Goal: Communication & Community: Answer question/provide support

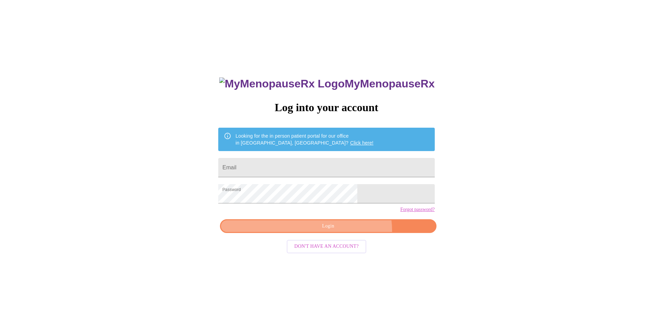
click at [345, 233] on button "Login" at bounding box center [328, 226] width 216 height 14
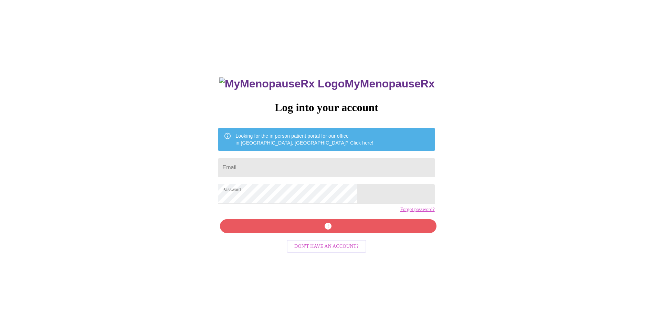
click at [462, 240] on div "MyMenopauseRx Log into your account Looking for the in person patient portal fo…" at bounding box center [326, 194] width 647 height 382
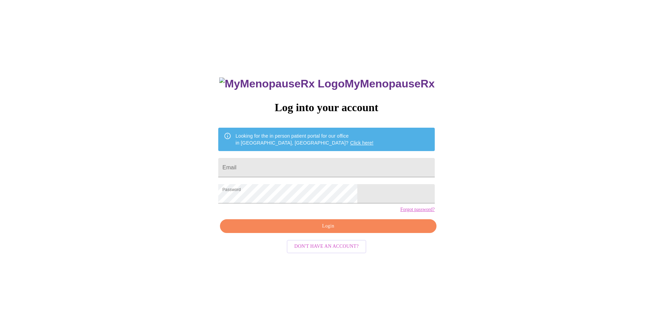
drag, startPoint x: 326, startPoint y: 138, endPoint x: 349, endPoint y: 143, distance: 23.2
click at [350, 140] on link "Click here!" at bounding box center [361, 143] width 23 height 6
click at [313, 166] on input "Email" at bounding box center [326, 167] width 216 height 19
type input "[EMAIL_ADDRESS][DOMAIN_NAME]"
drag, startPoint x: 354, startPoint y: 238, endPoint x: 351, endPoint y: 235, distance: 3.7
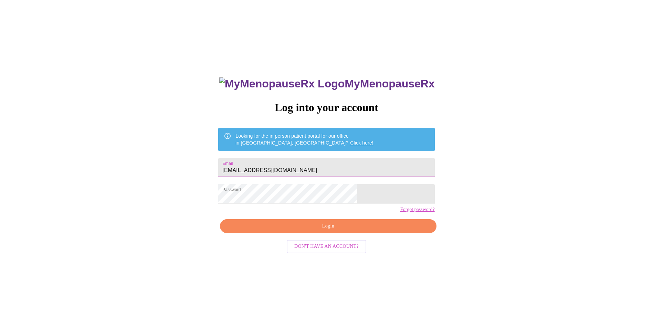
click at [353, 231] on span "Login" at bounding box center [328, 226] width 200 height 9
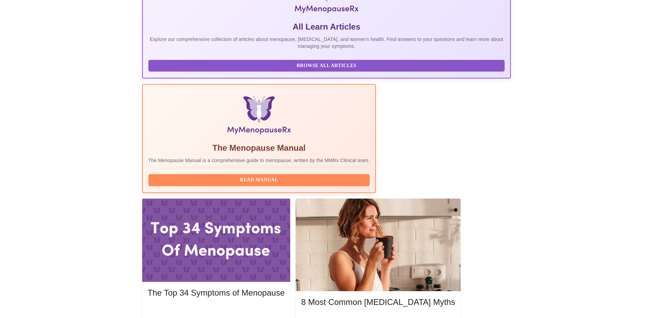
scroll to position [137, 0]
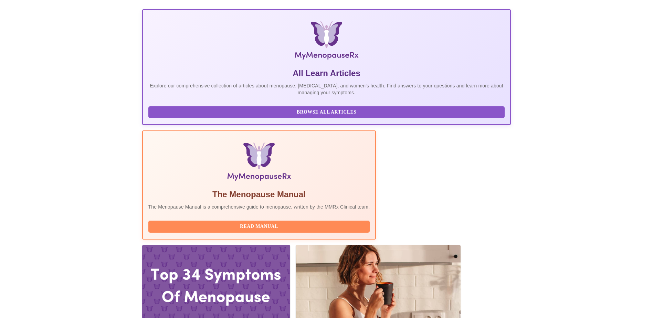
scroll to position [0, 0]
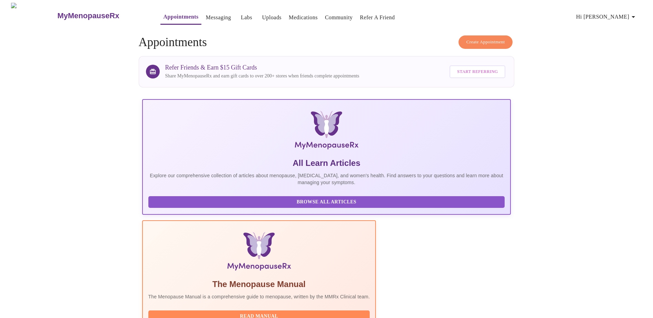
click at [206, 16] on link "Messaging" at bounding box center [218, 18] width 25 height 10
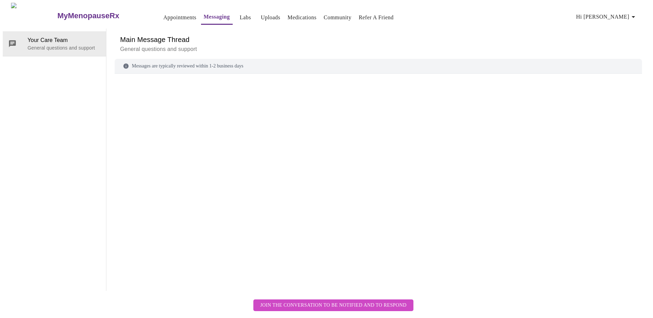
scroll to position [26, 0]
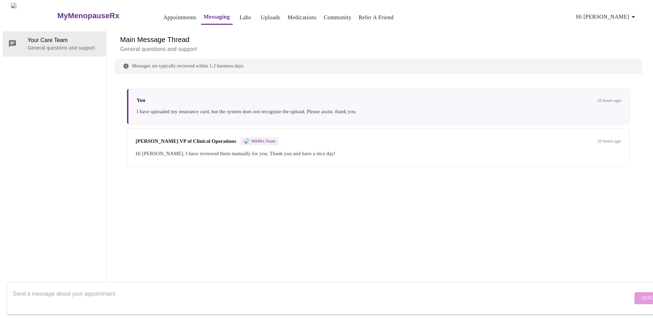
click at [143, 289] on textarea "Send a message about your appointment" at bounding box center [323, 298] width 620 height 22
drag, startPoint x: 260, startPoint y: 287, endPoint x: 200, endPoint y: 289, distance: 60.3
click at [200, 289] on textarea "I had my visit [DATE] and will be going on BHRT. But I did forget to ask what t…" at bounding box center [323, 298] width 620 height 22
click at [358, 291] on textarea "I had my visit [DATE] and will be going on BHRT. But I did forget to ask what a…" at bounding box center [323, 298] width 620 height 22
type textarea "I had my visit [DATE] and will be going on BHRT. But I did forget to ask what a…"
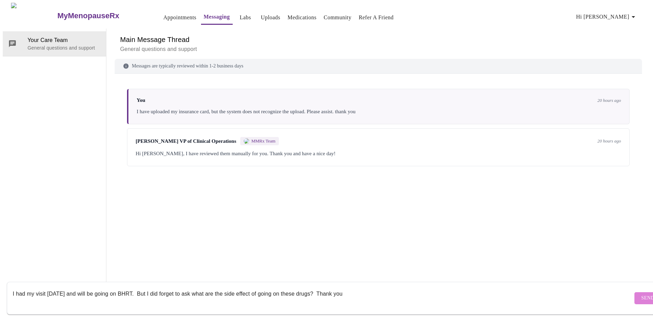
click at [638, 292] on button "Send" at bounding box center [647, 298] width 27 height 12
